Goal: Find specific page/section: Find specific page/section

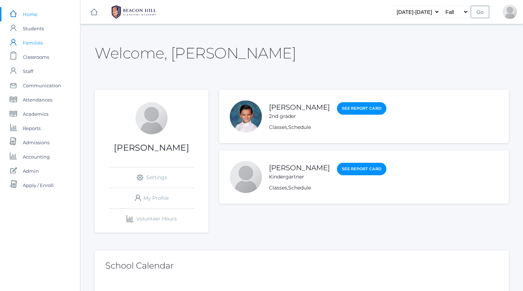
scroll to position [10, 0]
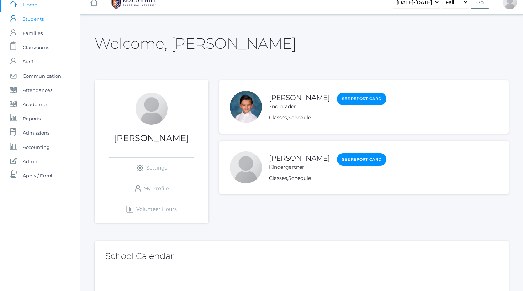
click at [38, 20] on span "Students" at bounding box center [33, 19] width 21 height 14
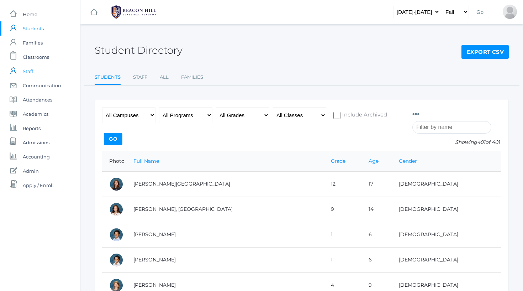
click at [33, 68] on span "Staff" at bounding box center [28, 71] width 10 height 14
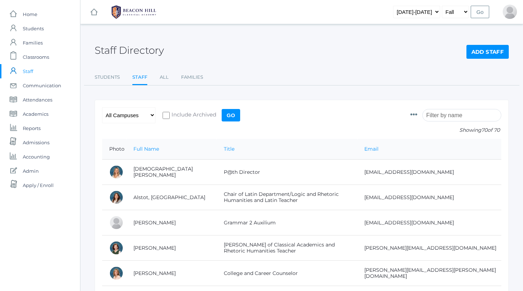
click at [452, 116] on input "search" at bounding box center [461, 115] width 79 height 12
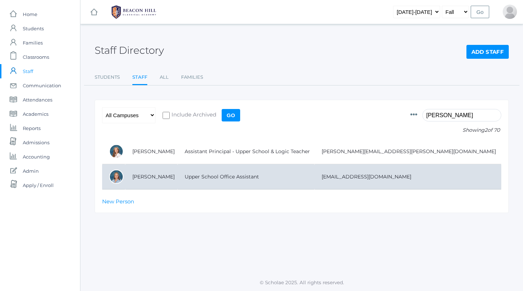
type input "[PERSON_NAME]"
drag, startPoint x: 156, startPoint y: 182, endPoint x: 150, endPoint y: 179, distance: 6.8
click at [150, 179] on td "[PERSON_NAME]" at bounding box center [151, 176] width 52 height 25
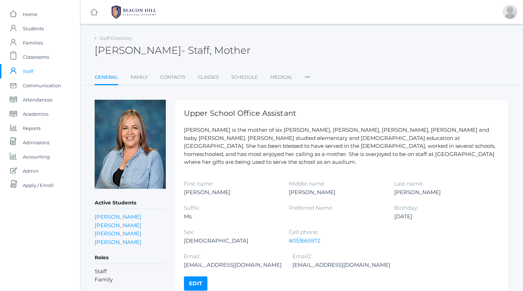
click at [125, 112] on img at bounding box center [130, 144] width 71 height 89
